Goal: Complete application form: Complete application form

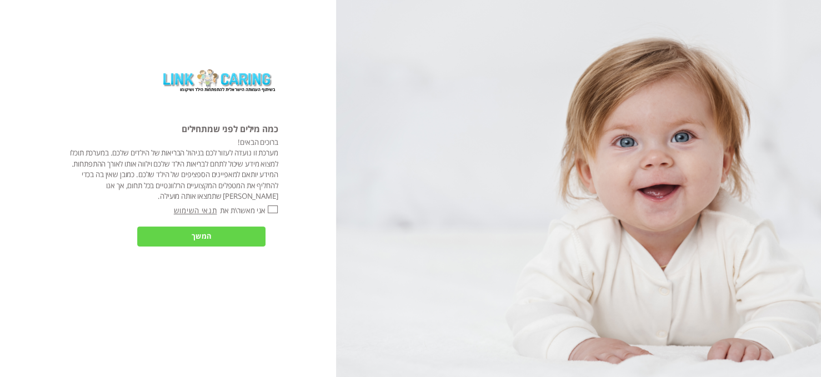
click at [270, 207] on input "אני מאשר\ת את" at bounding box center [273, 209] width 10 height 8
click at [268, 207] on input "אני מאשר\ת את" at bounding box center [273, 209] width 10 height 8
click at [270, 207] on input "אני מאשר\ת את" at bounding box center [273, 209] width 10 height 8
checkbox input "true"
click at [253, 239] on input "המשך" at bounding box center [201, 237] width 128 height 20
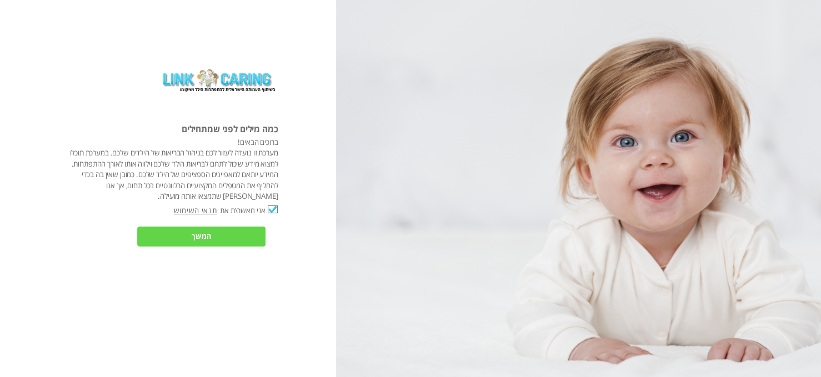
type input "כן"
type input "עוד לא"
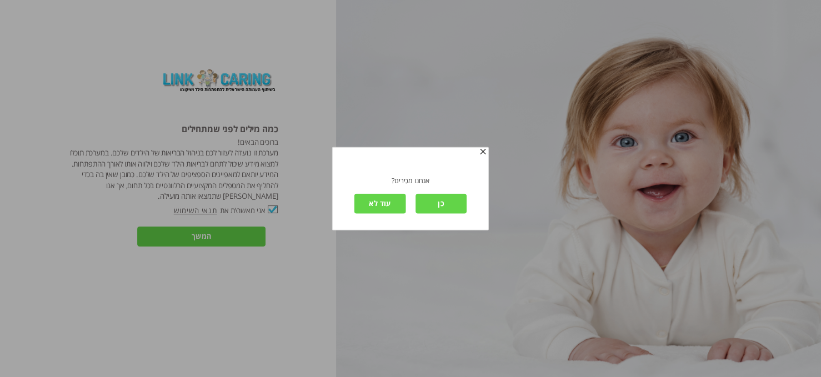
click at [366, 198] on input "עוד לא" at bounding box center [379, 203] width 51 height 20
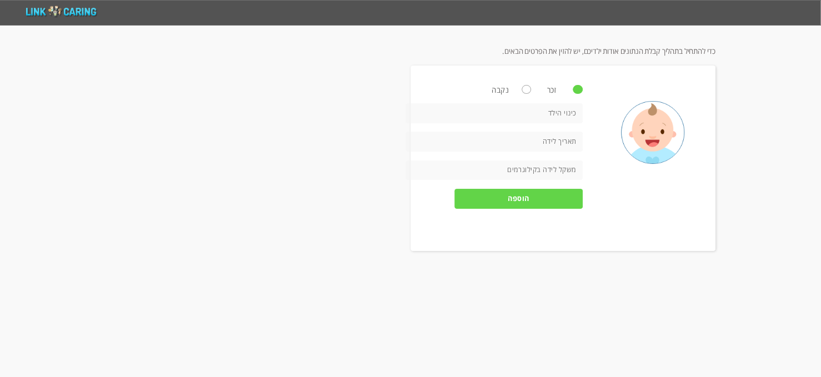
click at [529, 89] on label "זכר" at bounding box center [552, 90] width 55 height 10
click at [575, 89] on input "זכר" at bounding box center [578, 88] width 7 height 7
click at [525, 89] on label "נקבה" at bounding box center [500, 90] width 55 height 10
click at [525, 89] on input "נקבה" at bounding box center [527, 88] width 7 height 7
radio input "true"
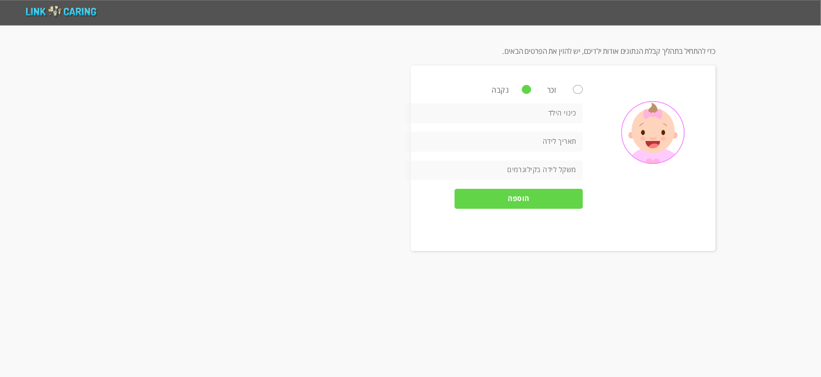
click at [575, 93] on label "זכר" at bounding box center [552, 90] width 55 height 10
click at [575, 92] on input "זכר" at bounding box center [578, 88] width 7 height 7
radio input "true"
click at [572, 105] on input "text" at bounding box center [493, 113] width 177 height 20
type input "[PERSON_NAME]"
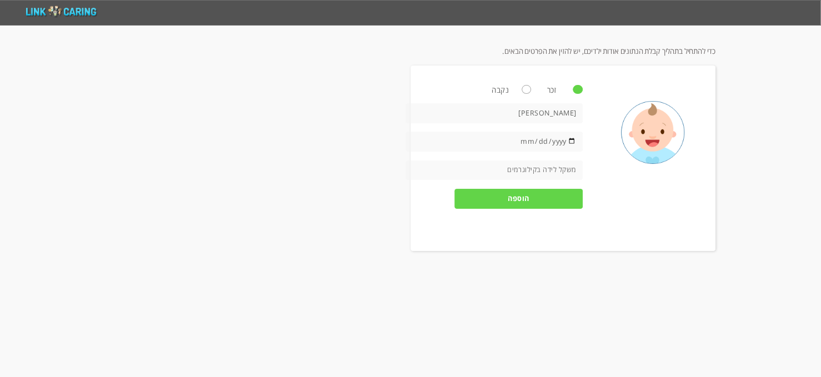
click at [545, 118] on input "[PERSON_NAME]" at bounding box center [493, 113] width 177 height 20
drag, startPoint x: 545, startPoint y: 113, endPoint x: 600, endPoint y: 114, distance: 54.4
click at [600, 114] on div "זכר נקבה [PERSON_NAME] kg lb הוספה" at bounding box center [562, 158] width 305 height 185
click at [529, 144] on input "date" at bounding box center [493, 142] width 177 height 20
click at [414, 138] on input "date" at bounding box center [493, 142] width 177 height 20
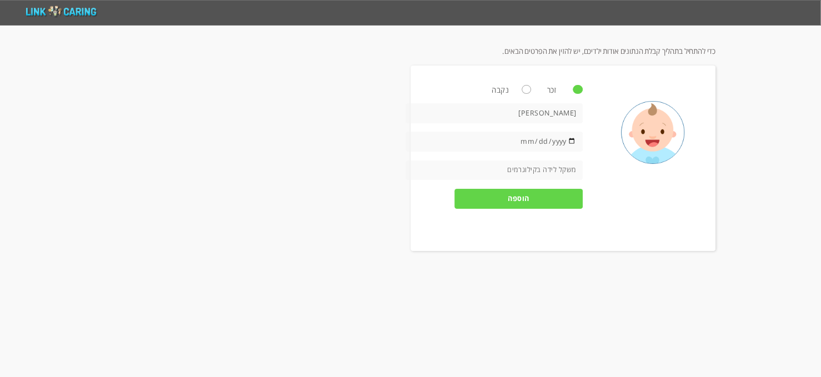
click at [568, 138] on input "[DATE]" at bounding box center [493, 142] width 177 height 20
click at [540, 139] on input "[DATE]" at bounding box center [493, 142] width 177 height 20
type input "[DATE]"
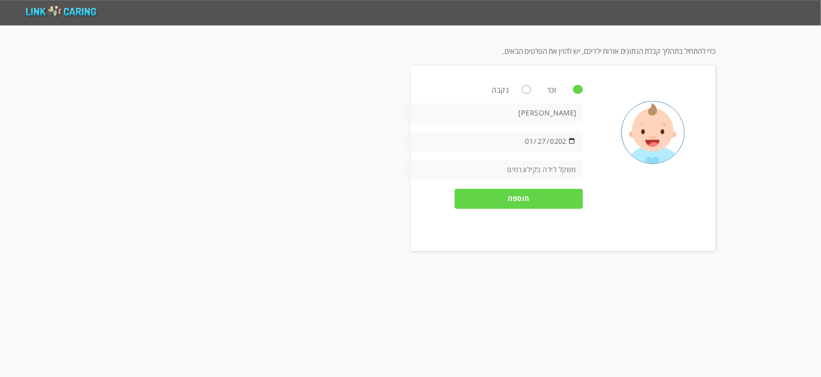
click at [520, 168] on input "number" at bounding box center [493, 170] width 177 height 20
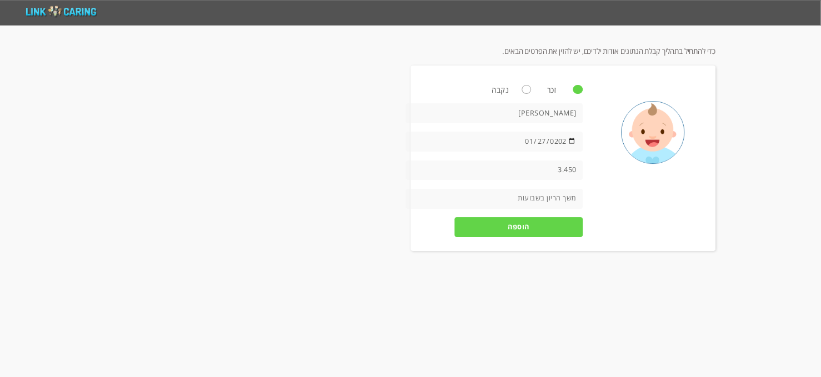
type input "3.450"
click at [509, 192] on input "number" at bounding box center [493, 199] width 177 height 20
type input "38"
click at [503, 234] on input "הוספה" at bounding box center [518, 227] width 128 height 20
click at [497, 220] on input "הוספה" at bounding box center [518, 227] width 128 height 20
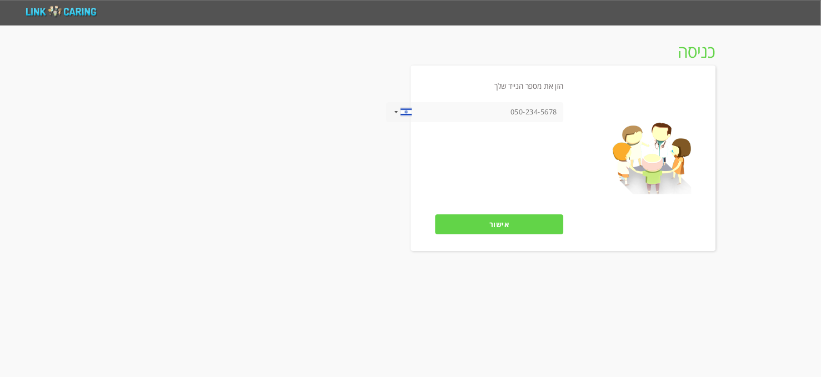
click at [501, 107] on input "tel" at bounding box center [474, 112] width 177 height 20
drag, startPoint x: 476, startPoint y: 107, endPoint x: 611, endPoint y: 129, distance: 137.3
click at [611, 129] on div "הזן את מספר הנייד שלך [GEOGRAPHIC_DATA] +1 [GEOGRAPHIC_DATA] +44 ‫[GEOGRAPHIC_D…" at bounding box center [562, 158] width 305 height 185
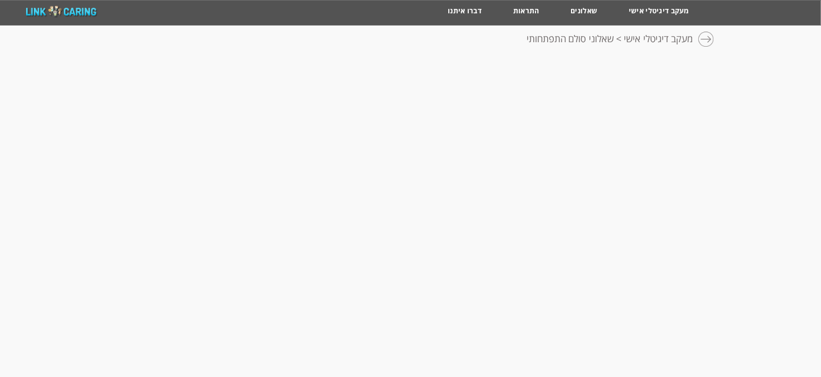
click at [589, 37] on span "שאלוני סולם התפתחותי" at bounding box center [569, 42] width 87 height 17
click at [701, 36] on div at bounding box center [706, 40] width 17 height 17
